Goal: Book appointment/travel/reservation

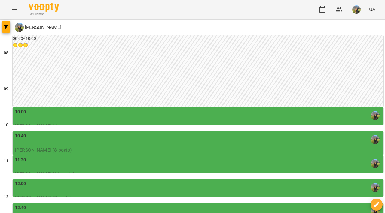
scroll to position [265, 0]
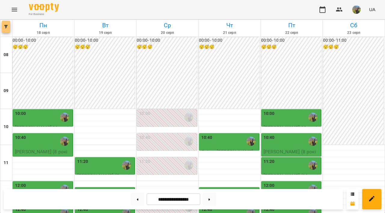
click at [8, 26] on span "button" at bounding box center [6, 27] width 8 height 4
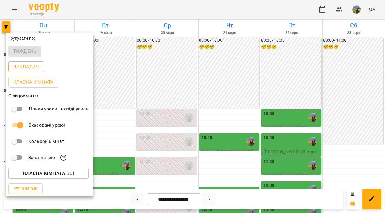
click at [24, 65] on p "Викладач" at bounding box center [26, 66] width 26 height 7
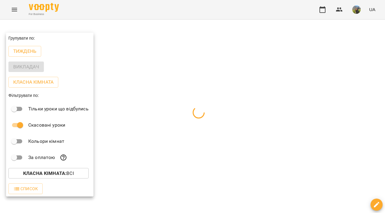
click at [196, 37] on div at bounding box center [192, 106] width 385 height 213
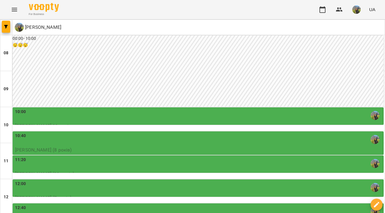
scroll to position [290, 0]
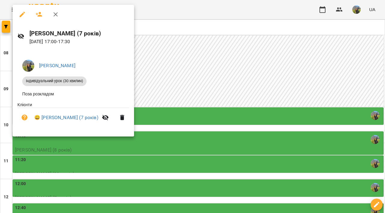
click at [282, 90] on div at bounding box center [192, 106] width 385 height 213
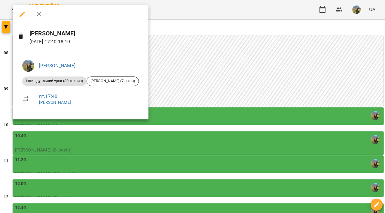
click at [254, 63] on div at bounding box center [192, 106] width 385 height 213
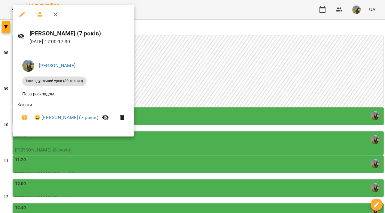
click at [237, 98] on div at bounding box center [192, 106] width 385 height 213
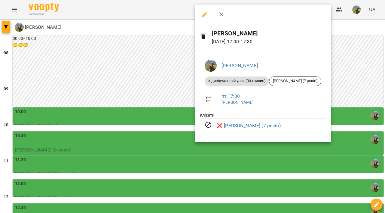
click at [152, 118] on div at bounding box center [192, 106] width 385 height 213
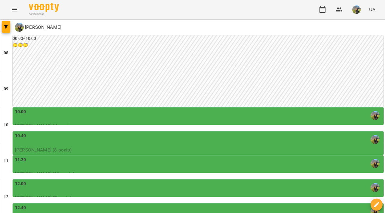
scroll to position [258, 0]
